Goal: Information Seeking & Learning: Learn about a topic

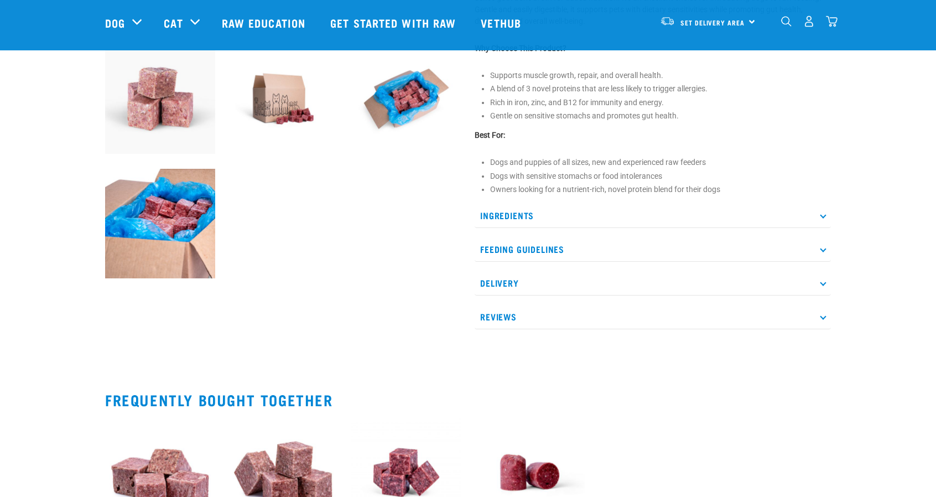
scroll to position [408, 0]
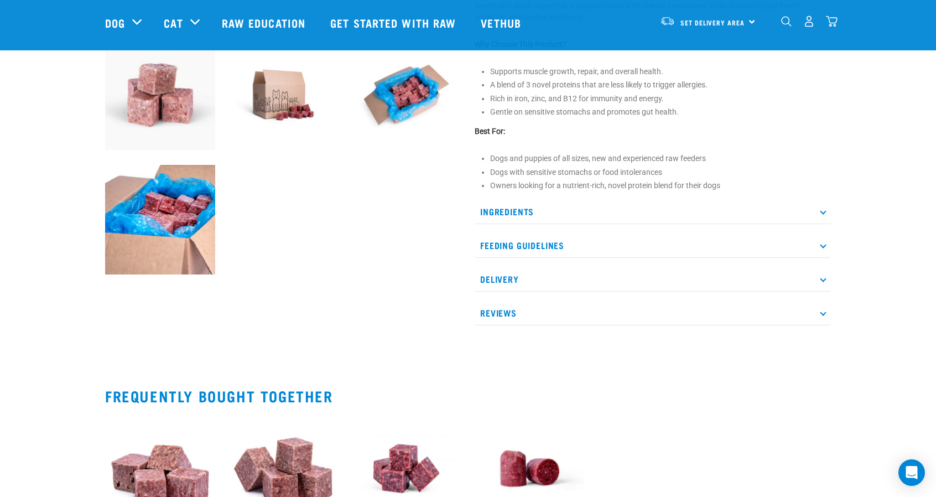
click at [820, 210] on p "Ingredients" at bounding box center [653, 211] width 356 height 25
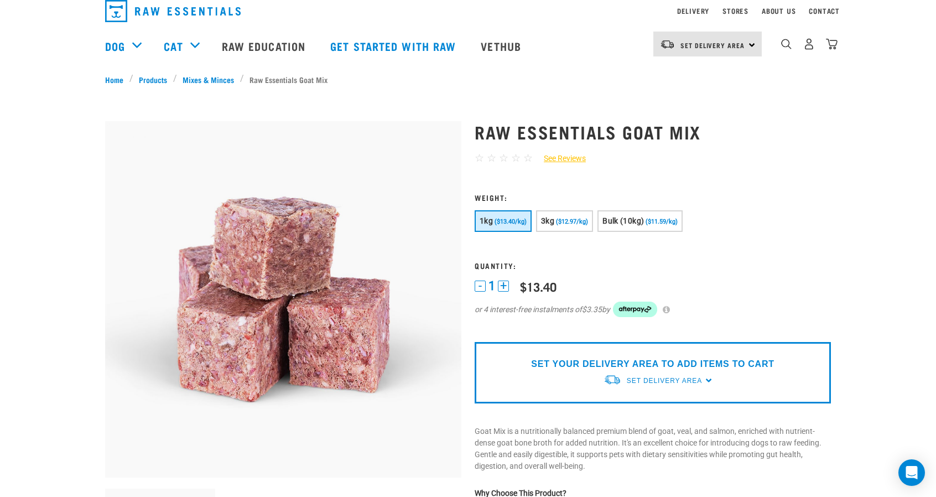
scroll to position [0, 0]
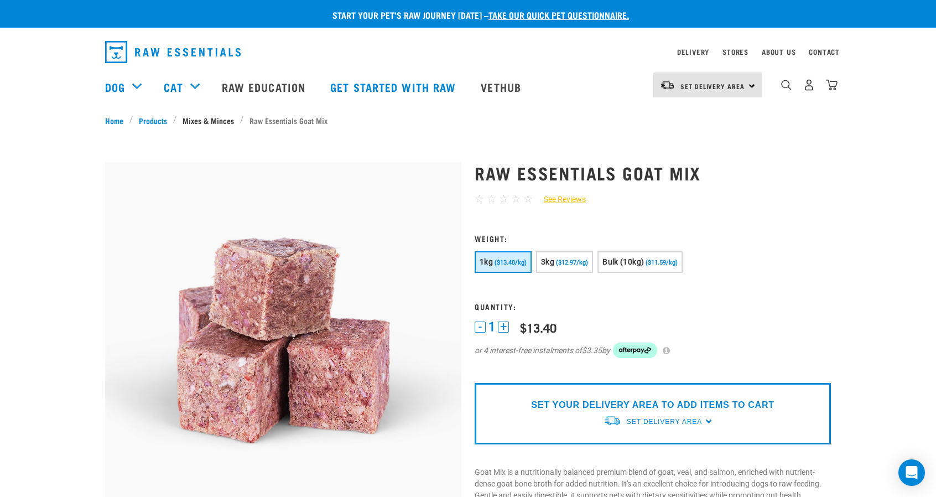
click at [207, 122] on link "Mixes & Minces" at bounding box center [208, 120] width 63 height 12
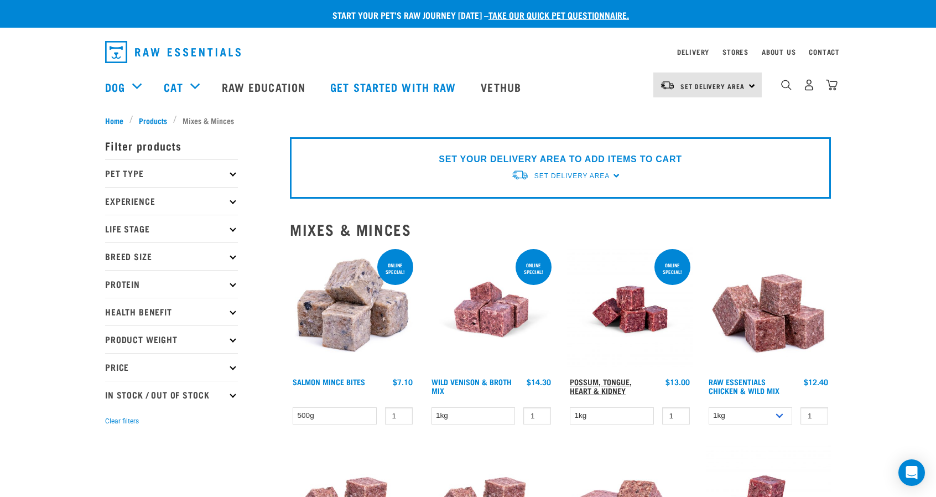
click at [599, 389] on link "Possum, Tongue, Heart & Kidney" at bounding box center [601, 385] width 62 height 13
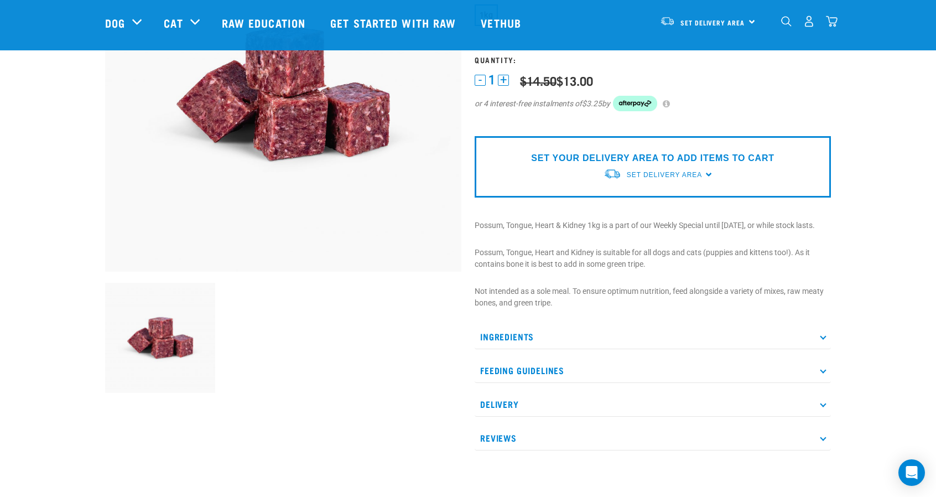
scroll to position [267, 0]
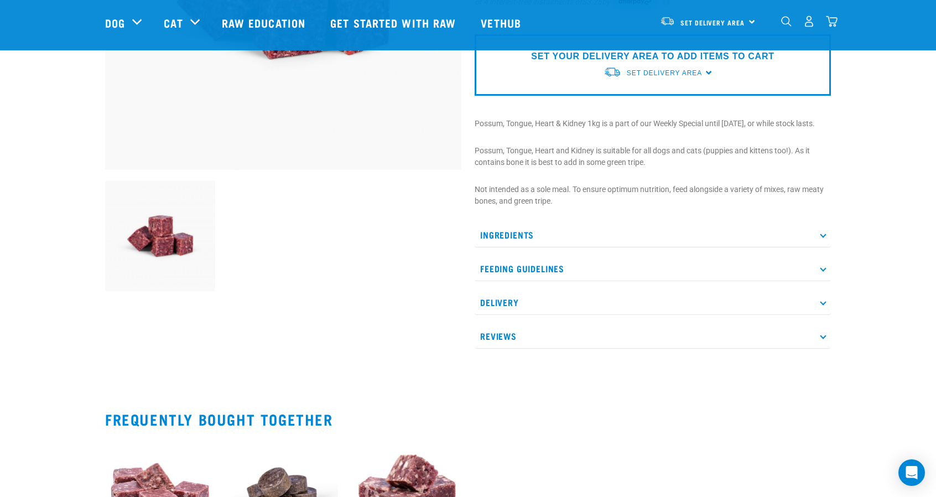
click at [828, 242] on p "Ingredients" at bounding box center [653, 234] width 356 height 25
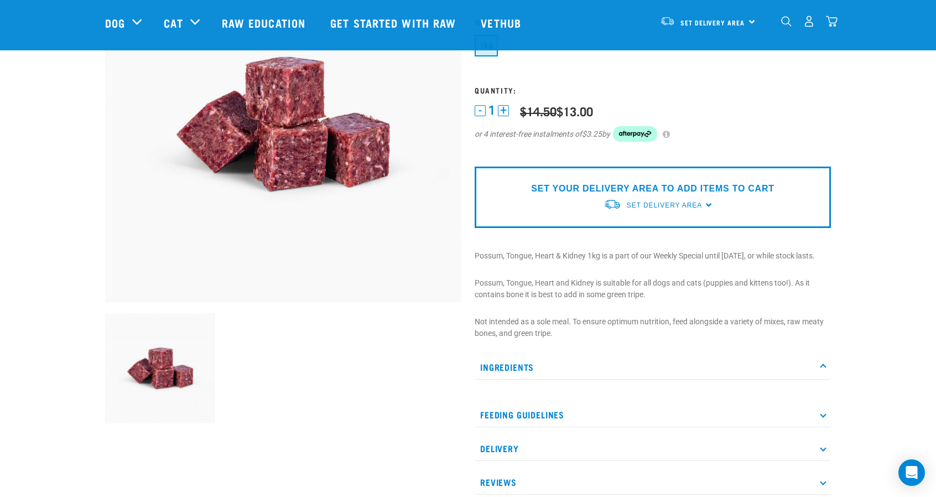
scroll to position [134, 0]
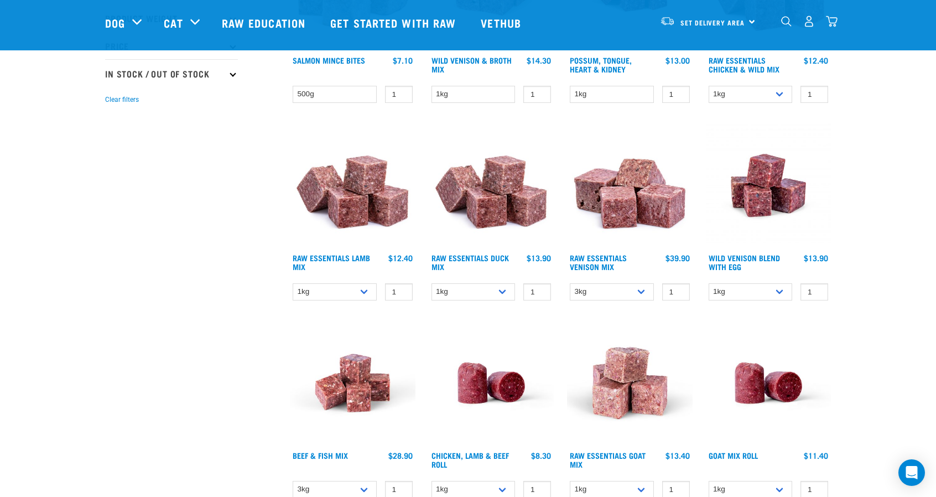
scroll to position [248, 0]
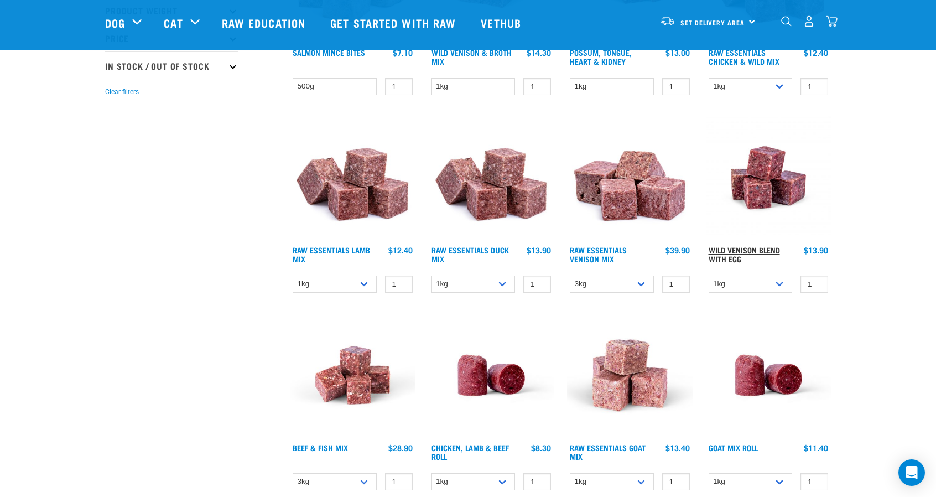
click at [742, 249] on link "Wild Venison Blend with Egg" at bounding box center [743, 254] width 71 height 13
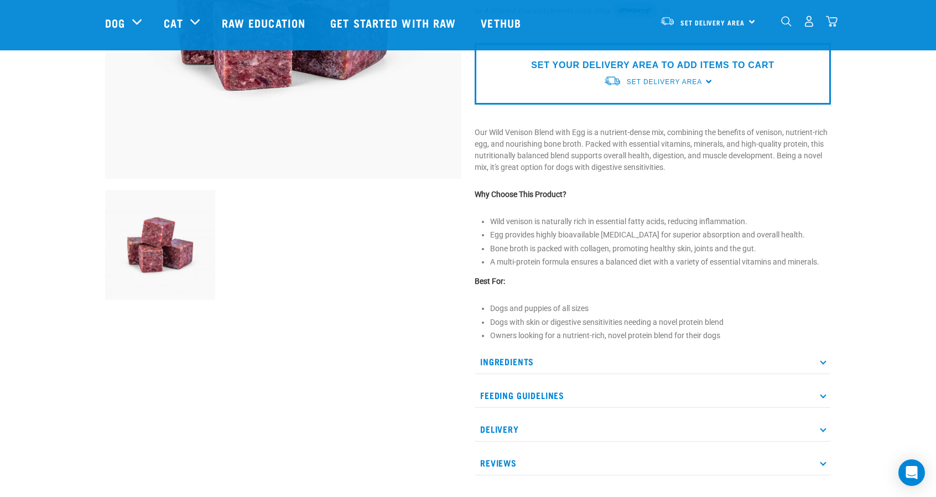
scroll to position [259, 0]
click at [813, 361] on p "Ingredients" at bounding box center [653, 360] width 356 height 25
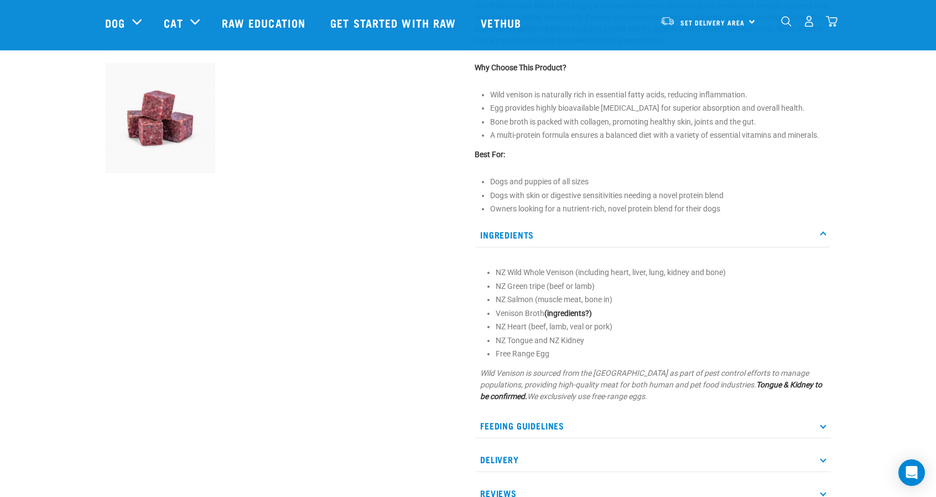
scroll to position [388, 0]
